Goal: Task Accomplishment & Management: Manage account settings

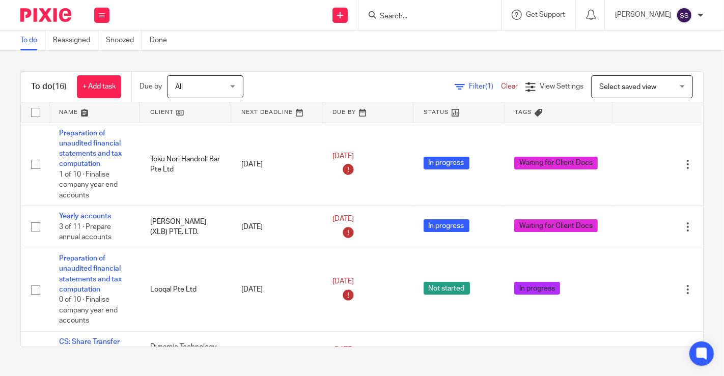
click at [177, 113] on link at bounding box center [185, 112] width 91 height 20
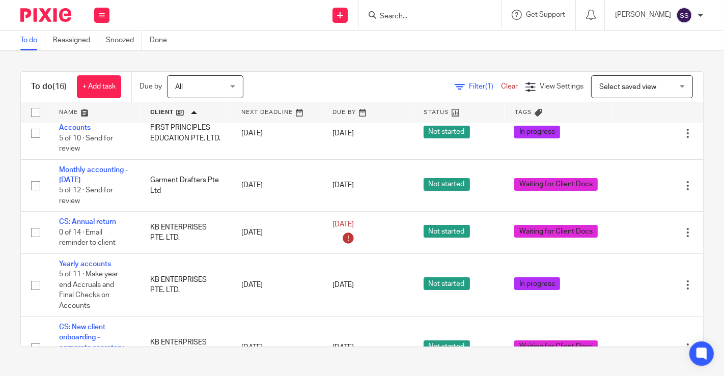
scroll to position [148, 0]
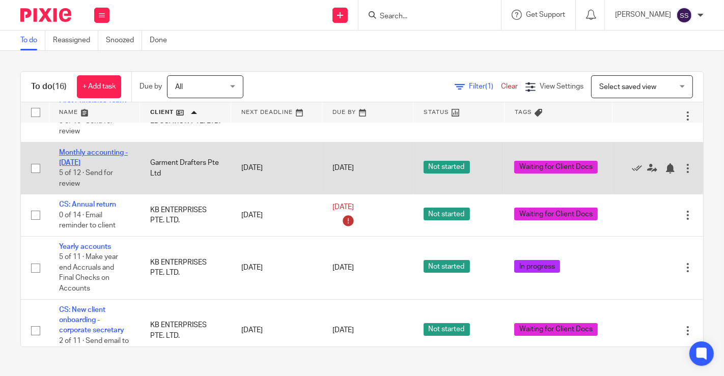
click at [113, 162] on link "Monthly accounting - [DATE]" at bounding box center [93, 157] width 69 height 17
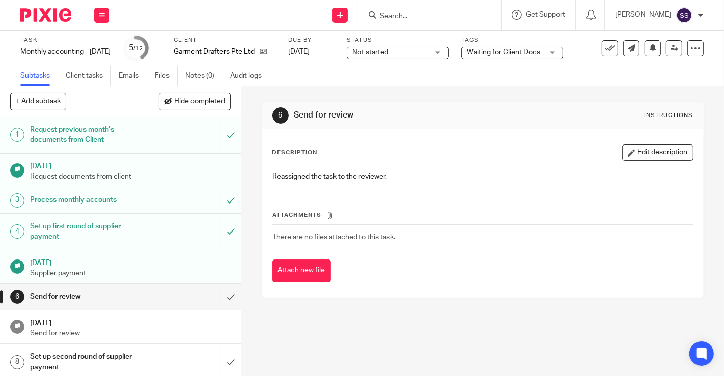
drag, startPoint x: 537, startPoint y: 51, endPoint x: 505, endPoint y: 69, distance: 36.7
click at [537, 51] on span "Waiting for Client Docs" at bounding box center [503, 52] width 73 height 7
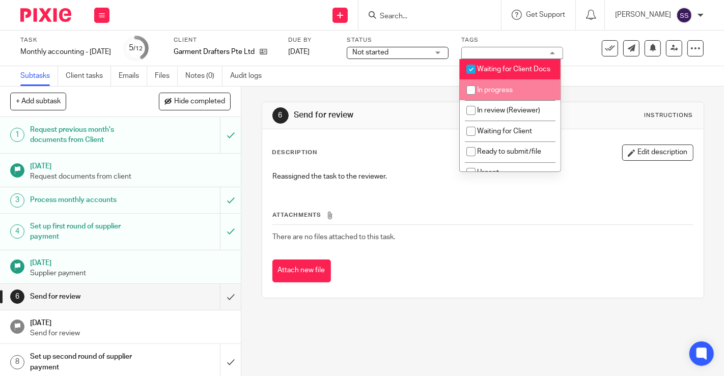
click at [481, 73] on span "Waiting for Client Docs" at bounding box center [513, 69] width 73 height 7
checkbox input "false"
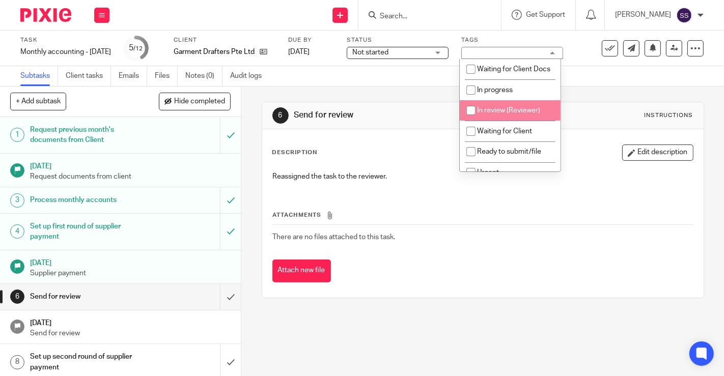
click at [495, 114] on span "In review (Reviewer)" at bounding box center [508, 110] width 63 height 7
checkbox input "true"
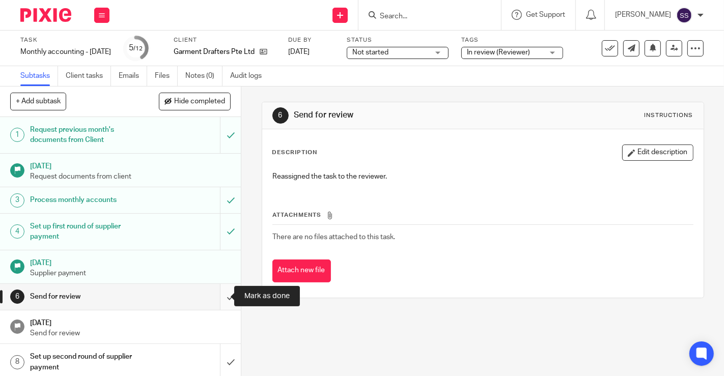
click at [223, 296] on input "submit" at bounding box center [120, 296] width 241 height 25
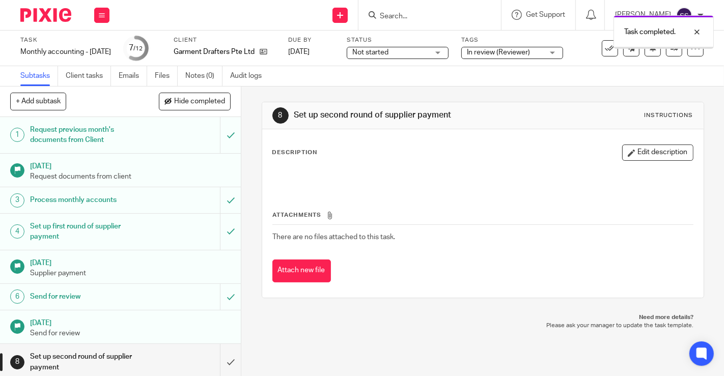
click at [668, 47] on div at bounding box center [663, 48] width 99 height 2
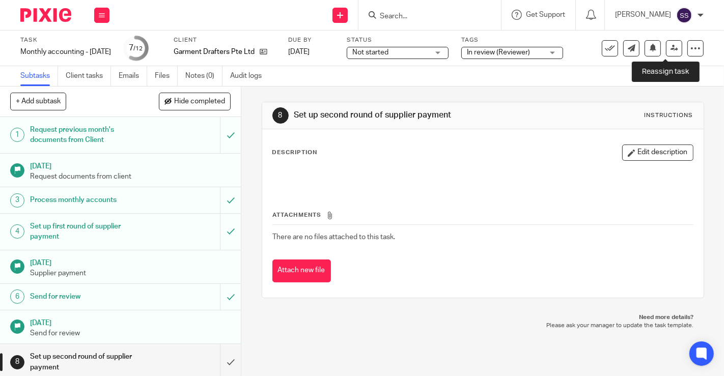
click at [671, 47] on icon at bounding box center [675, 48] width 8 height 8
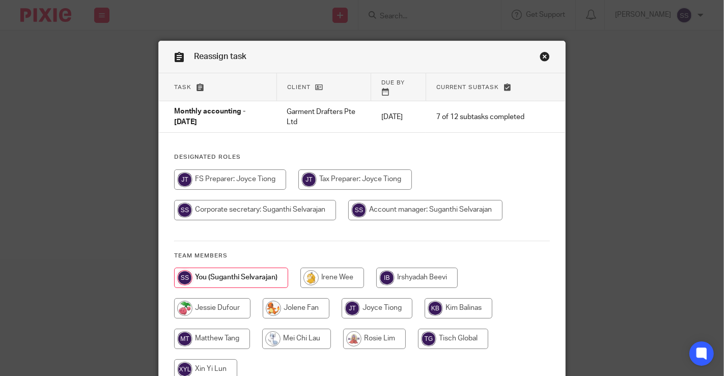
click at [327, 271] on input "radio" at bounding box center [333, 278] width 64 height 20
radio input "true"
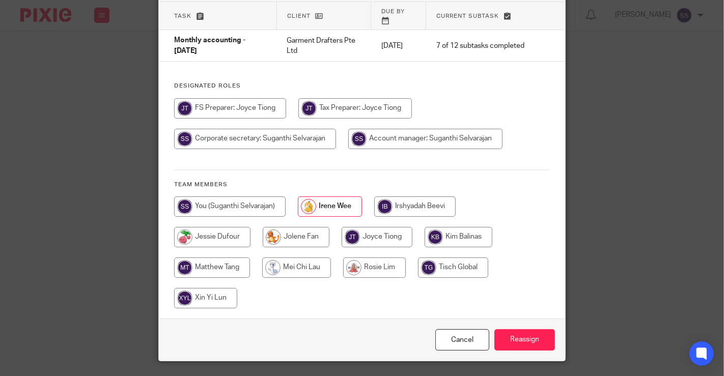
scroll to position [88, 0]
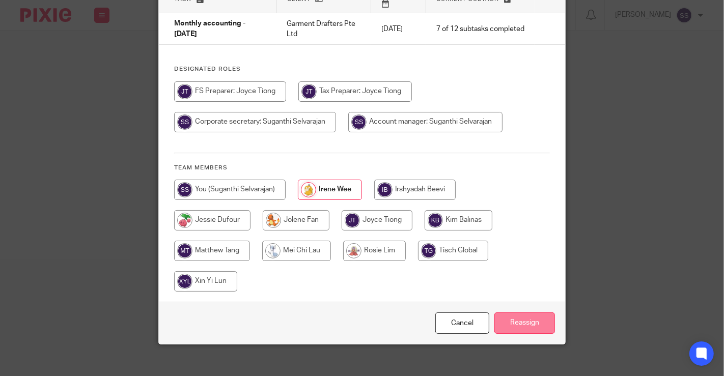
click at [531, 317] on input "Reassign" at bounding box center [525, 324] width 61 height 22
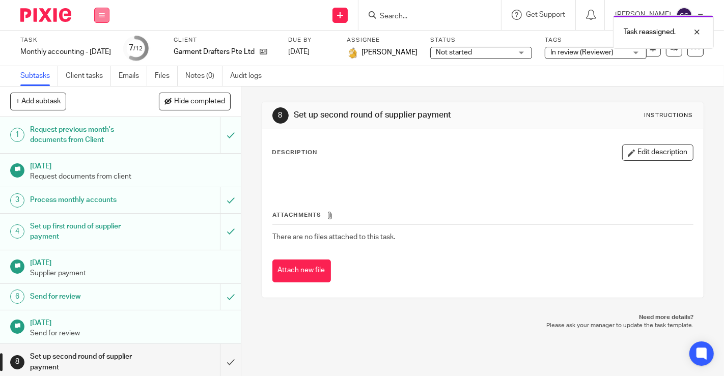
drag, startPoint x: 101, startPoint y: 11, endPoint x: 96, endPoint y: 21, distance: 11.4
click at [101, 11] on button at bounding box center [101, 15] width 15 height 15
click at [94, 43] on li "Work" at bounding box center [101, 47] width 27 height 15
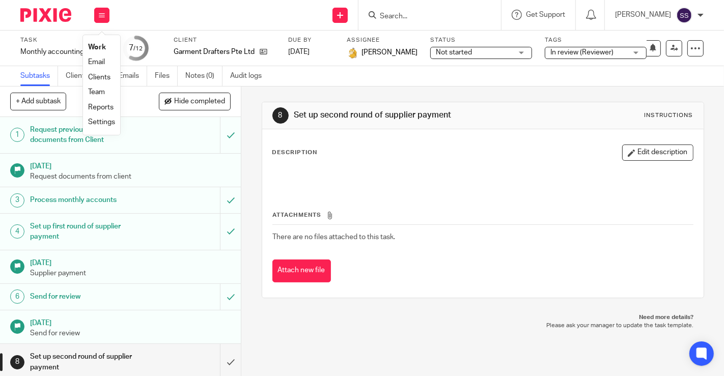
click at [98, 45] on link "Work" at bounding box center [97, 47] width 18 height 7
